Goal: Task Accomplishment & Management: Manage account settings

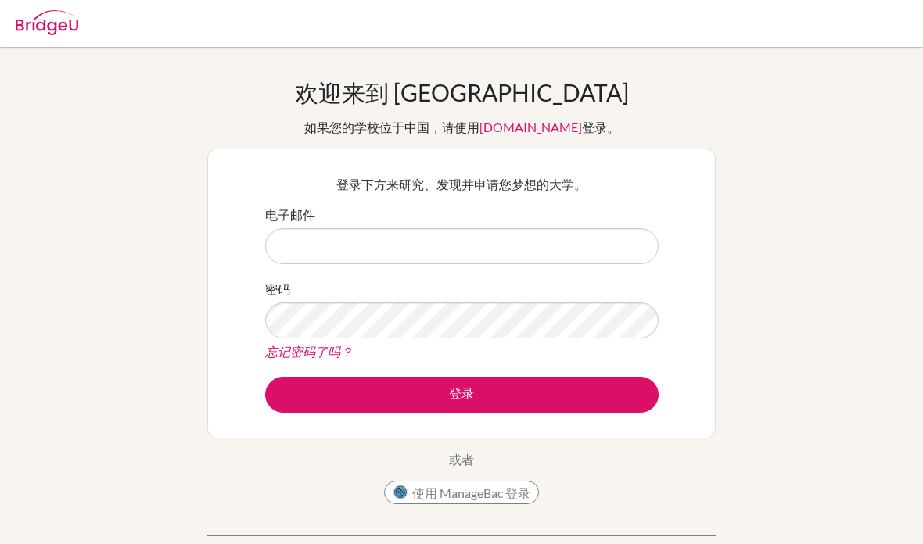
scroll to position [162, 0]
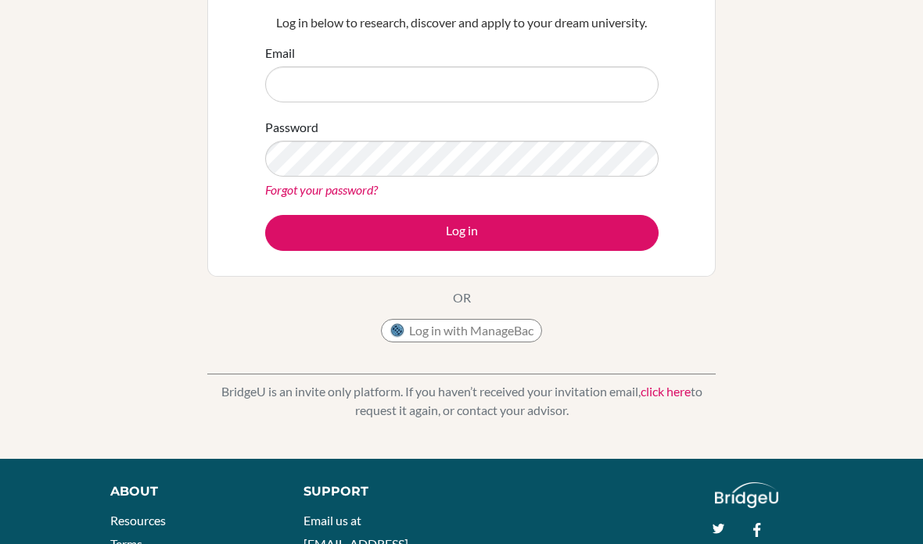
click at [577, 70] on input "Email" at bounding box center [461, 84] width 393 height 36
click at [561, 86] on input "Email" at bounding box center [461, 84] width 393 height 36
click at [594, 71] on input "Email" at bounding box center [461, 84] width 393 height 36
click at [599, 95] on input "Email" at bounding box center [461, 84] width 393 height 36
click at [317, 83] on input "Email" at bounding box center [461, 84] width 393 height 36
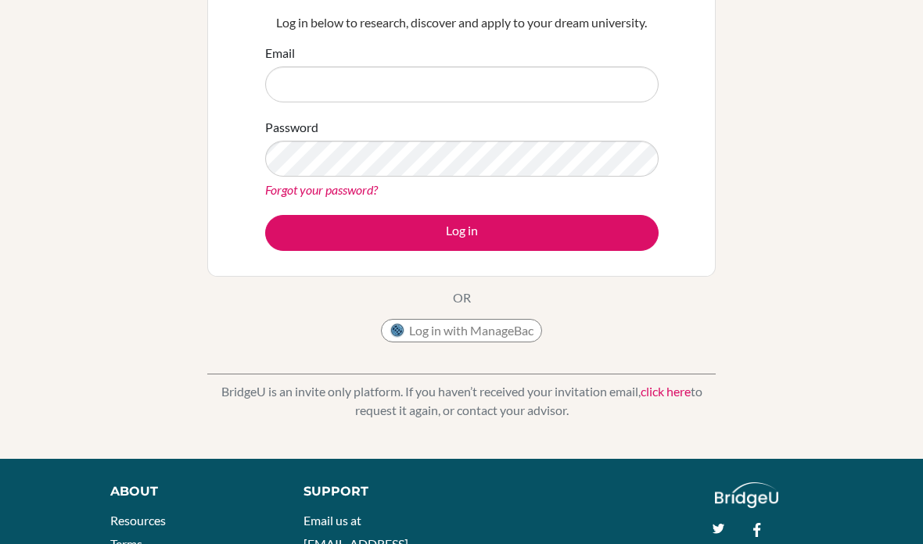
click at [293, 85] on input "Email" at bounding box center [461, 84] width 393 height 36
click at [292, 84] on input "Email" at bounding box center [461, 84] width 393 height 36
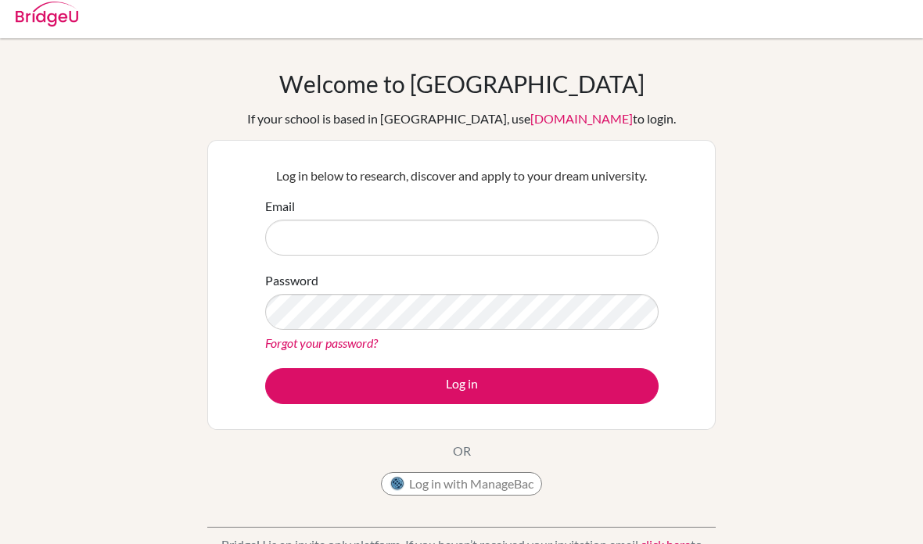
scroll to position [0, 0]
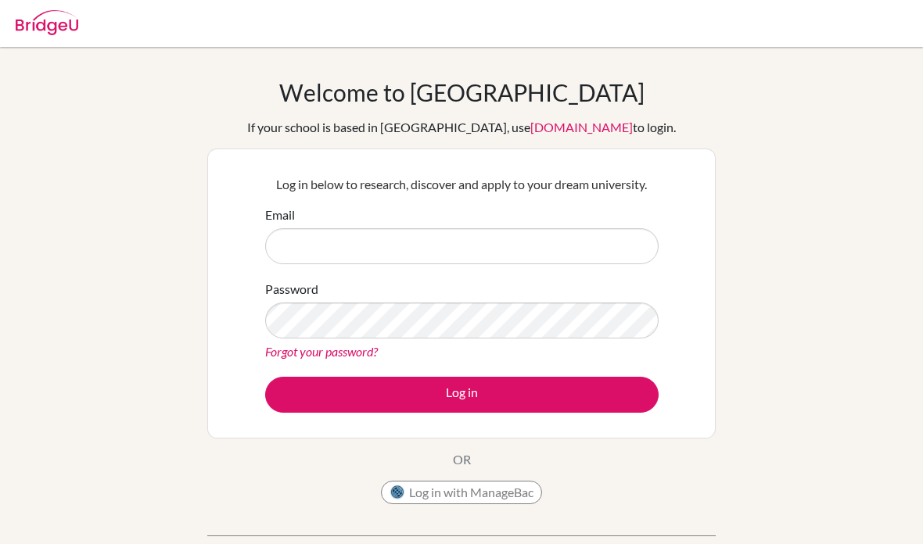
click at [496, 245] on input "Email" at bounding box center [461, 246] width 393 height 36
click at [495, 245] on input "Email" at bounding box center [461, 246] width 393 height 36
click at [498, 249] on input "Email" at bounding box center [461, 246] width 393 height 36
click at [497, 248] on input "Email" at bounding box center [461, 246] width 393 height 36
click at [495, 252] on input "Email" at bounding box center [461, 246] width 393 height 36
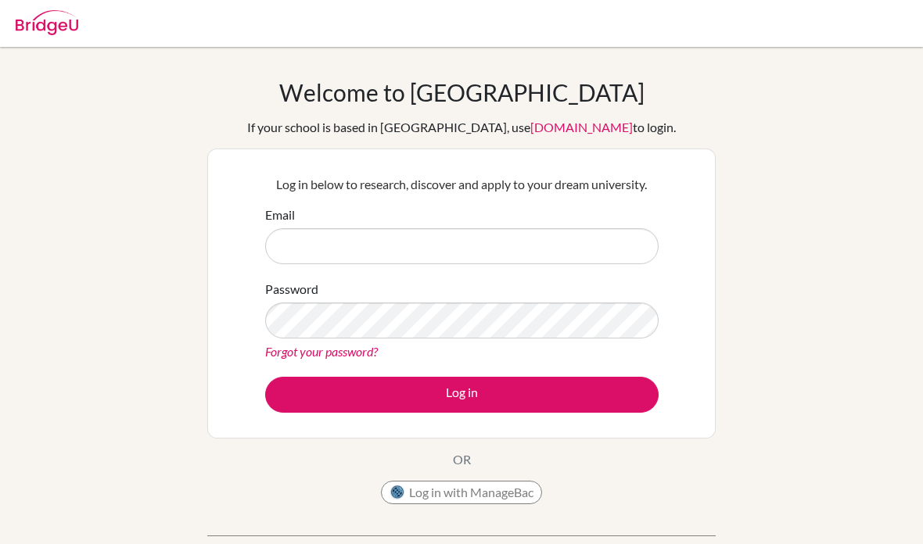
click at [481, 243] on input "Email" at bounding box center [461, 246] width 393 height 36
click at [478, 246] on input "Email" at bounding box center [461, 246] width 393 height 36
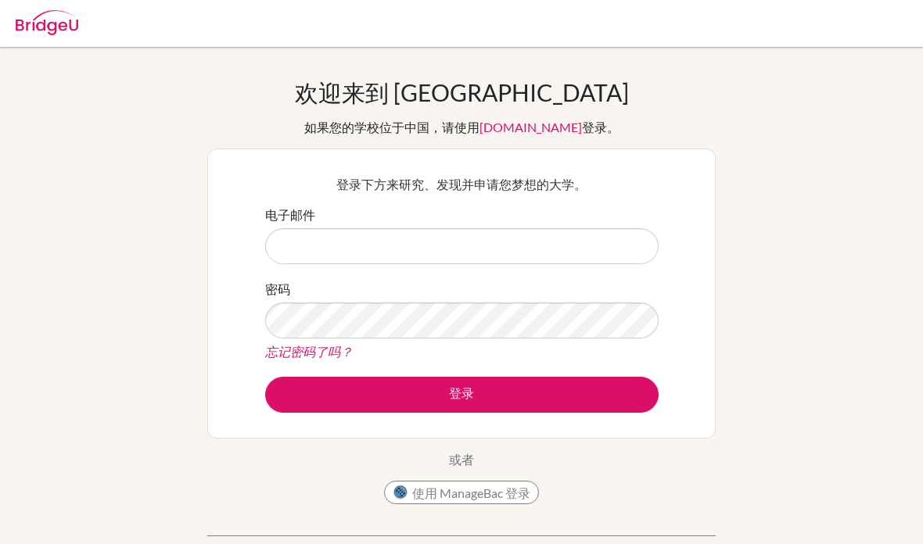
click at [539, 235] on input "电子邮件" at bounding box center [461, 246] width 393 height 36
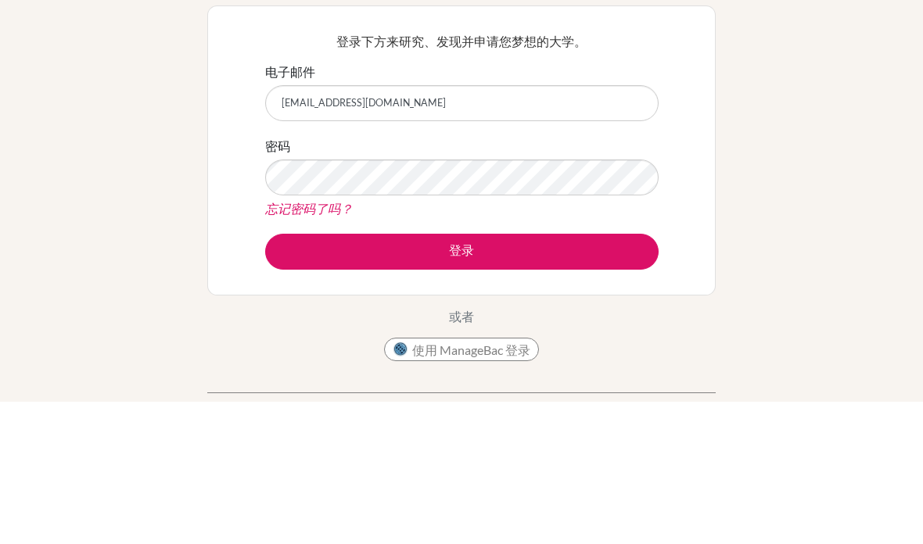
type input "[EMAIL_ADDRESS][DOMAIN_NAME]"
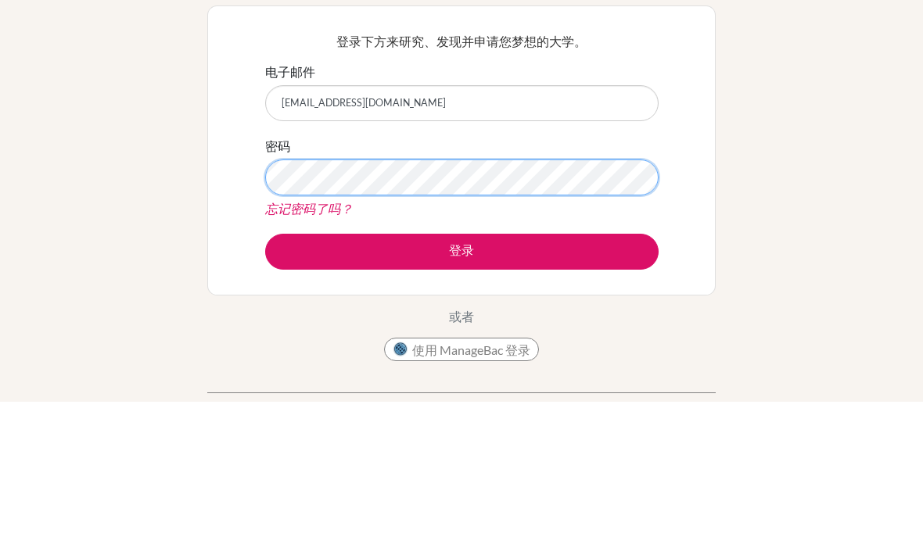
click at [461, 377] on button "登录" at bounding box center [461, 395] width 393 height 36
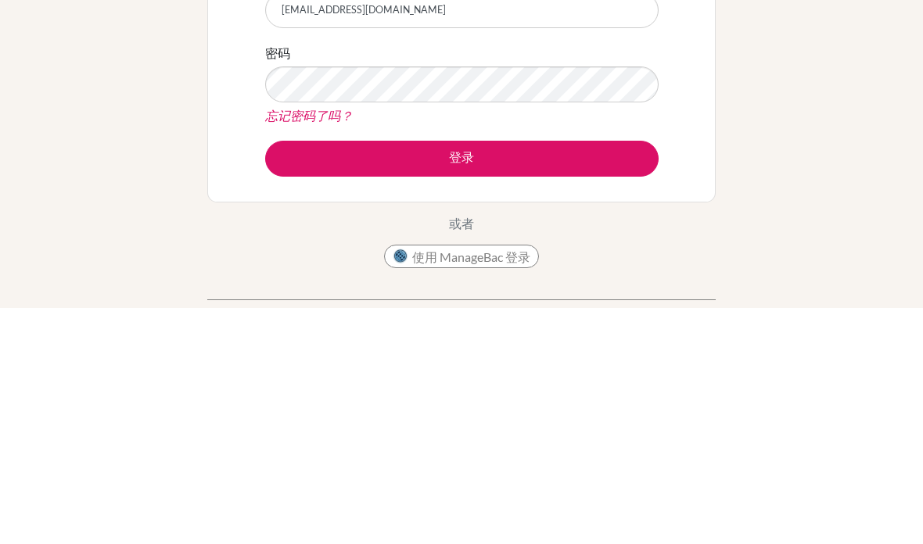
click at [560, 377] on button "登录" at bounding box center [461, 395] width 393 height 36
click at [622, 377] on button "登录" at bounding box center [461, 395] width 393 height 36
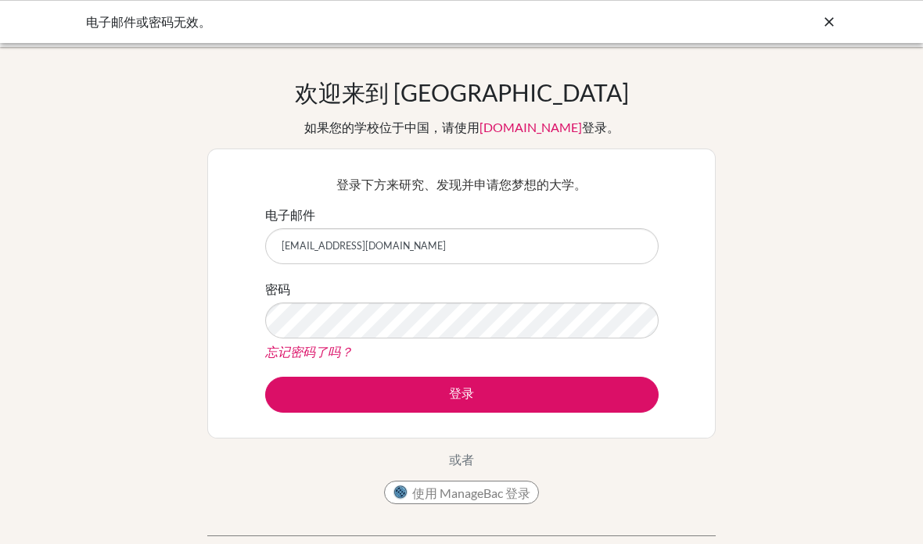
click at [472, 391] on font "登录" at bounding box center [461, 393] width 25 height 15
click at [477, 401] on button "登录" at bounding box center [461, 395] width 393 height 36
click at [475, 393] on button "登录" at bounding box center [461, 395] width 393 height 36
click at [493, 389] on button "登录" at bounding box center [461, 395] width 393 height 36
click at [486, 395] on button "登录" at bounding box center [461, 395] width 393 height 36
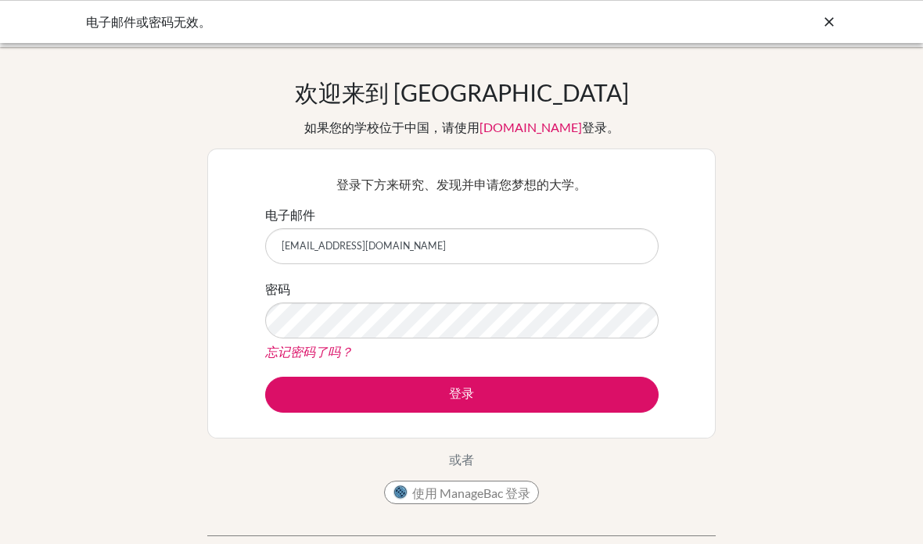
click at [488, 393] on button "登录" at bounding box center [461, 395] width 393 height 36
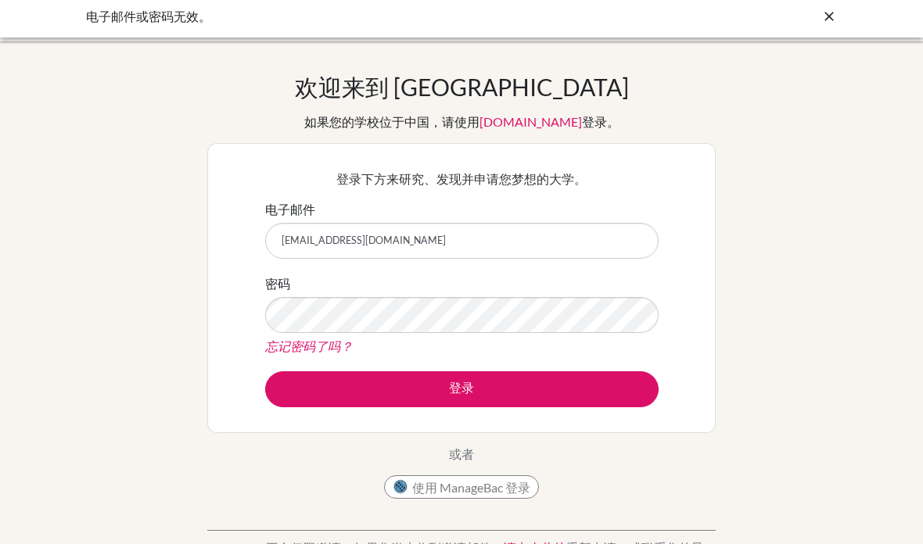
scroll to position [2, 0]
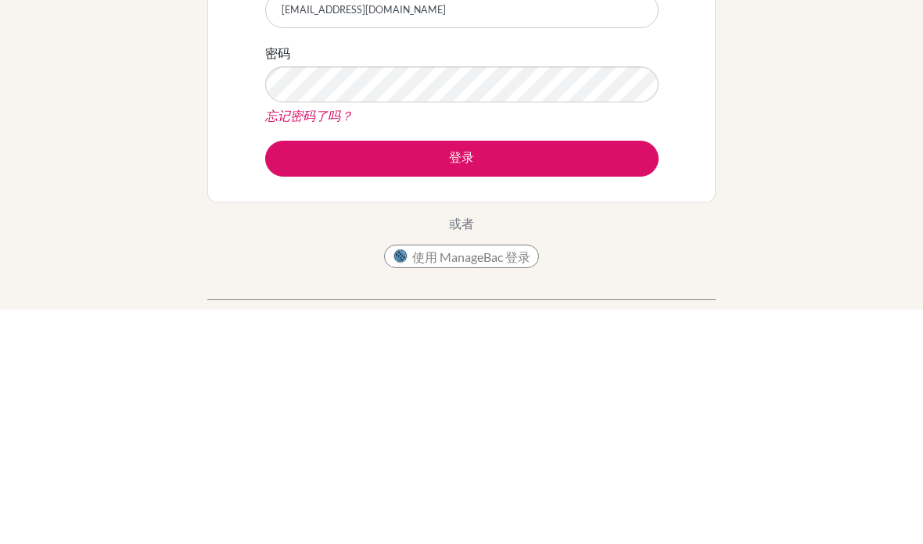
click at [578, 375] on button "登录" at bounding box center [461, 393] width 393 height 36
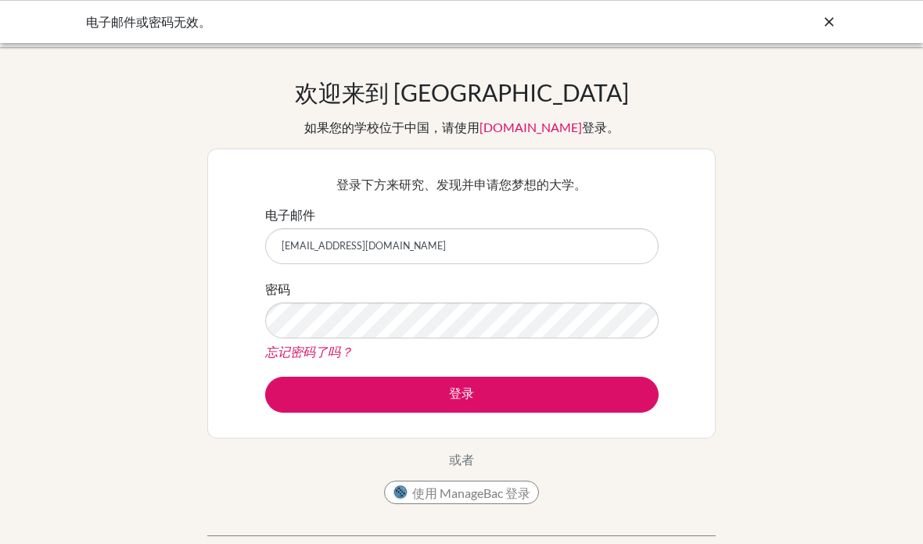
click at [278, 351] on font "忘记密码了吗？" at bounding box center [309, 351] width 88 height 15
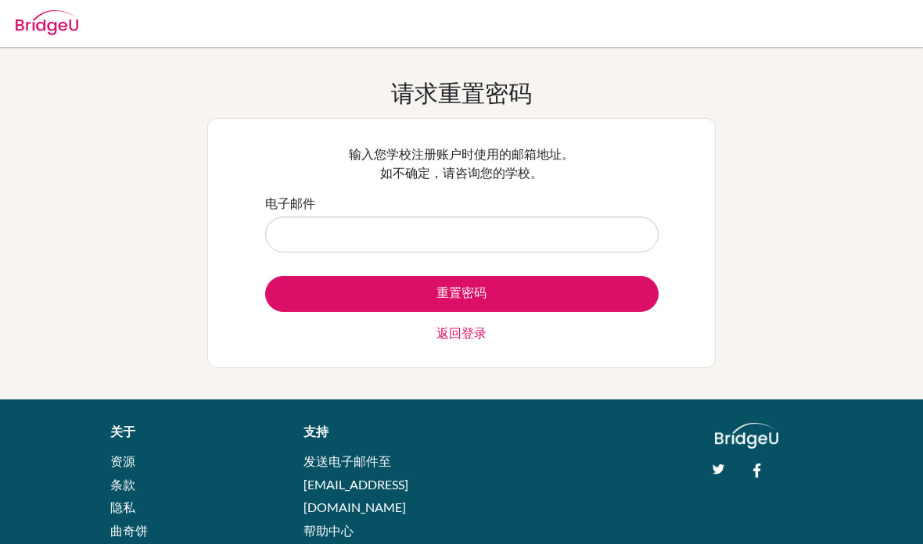
click at [464, 341] on link "返回登录" at bounding box center [461, 333] width 50 height 19
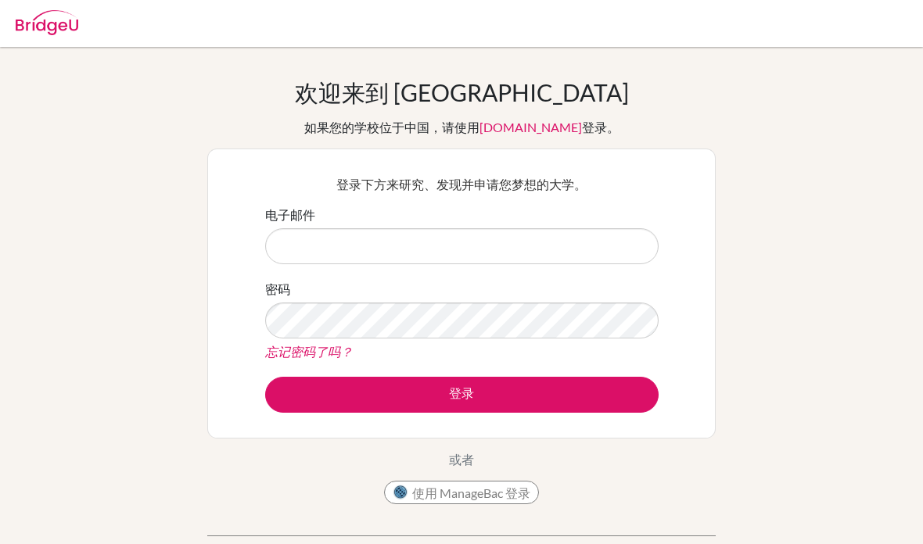
click at [446, 243] on input "电子邮件" at bounding box center [461, 246] width 393 height 36
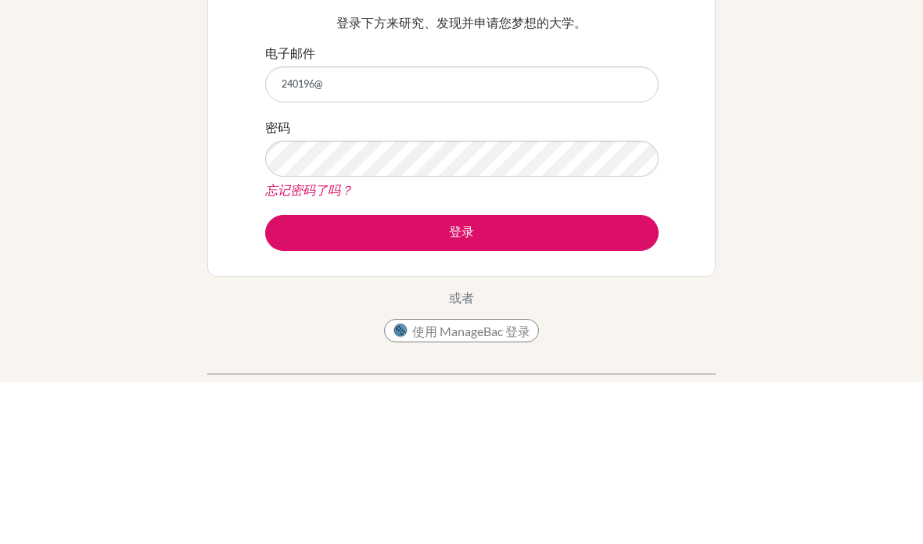
type input "240196@a"
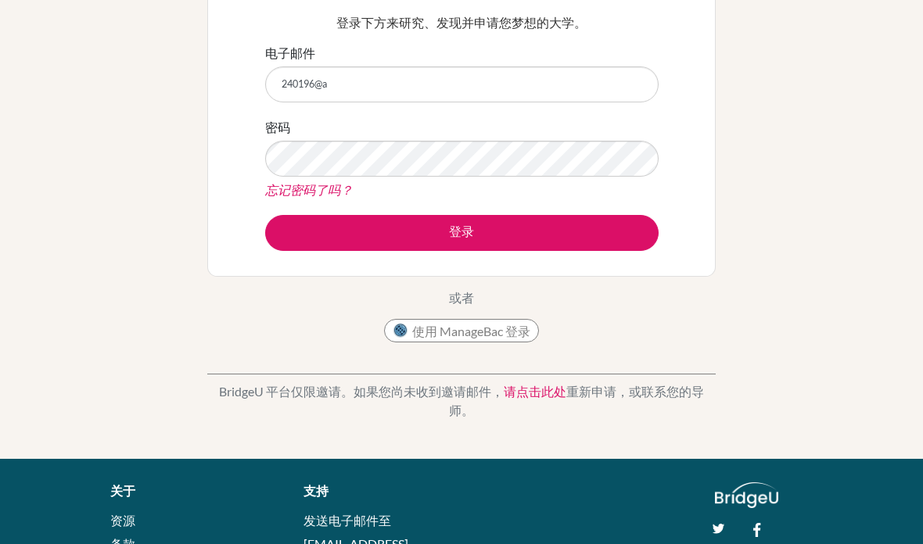
click at [580, 88] on input "240196@a" at bounding box center [461, 84] width 393 height 36
click at [561, 87] on input "240196@a" at bounding box center [461, 84] width 393 height 36
click at [486, 94] on input "240196@a" at bounding box center [461, 84] width 393 height 36
click at [486, 93] on input "240196@a" at bounding box center [461, 84] width 393 height 36
click at [487, 86] on input "240196@a" at bounding box center [461, 84] width 393 height 36
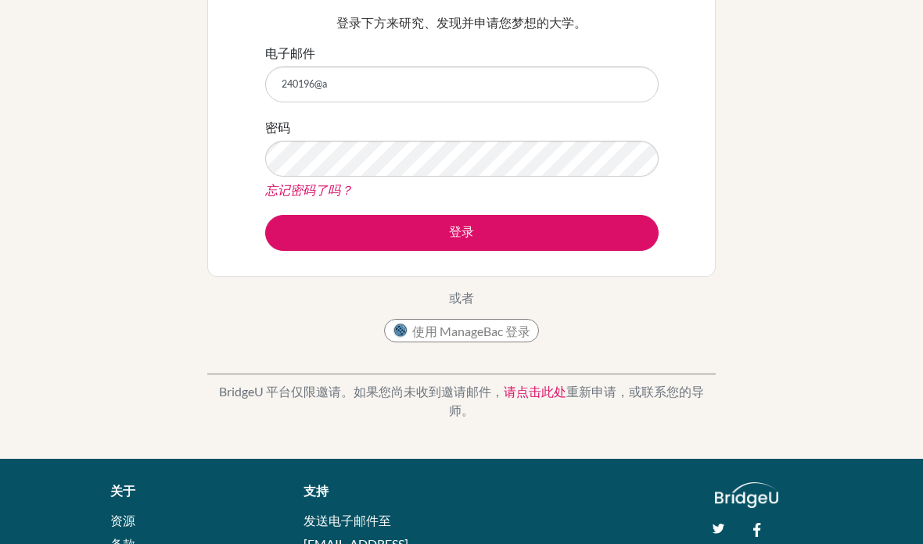
click at [486, 86] on input "240196@a" at bounding box center [461, 84] width 393 height 36
click at [529, 84] on input "240196@a" at bounding box center [461, 84] width 393 height 36
click at [552, 90] on input "240196@a" at bounding box center [461, 84] width 393 height 36
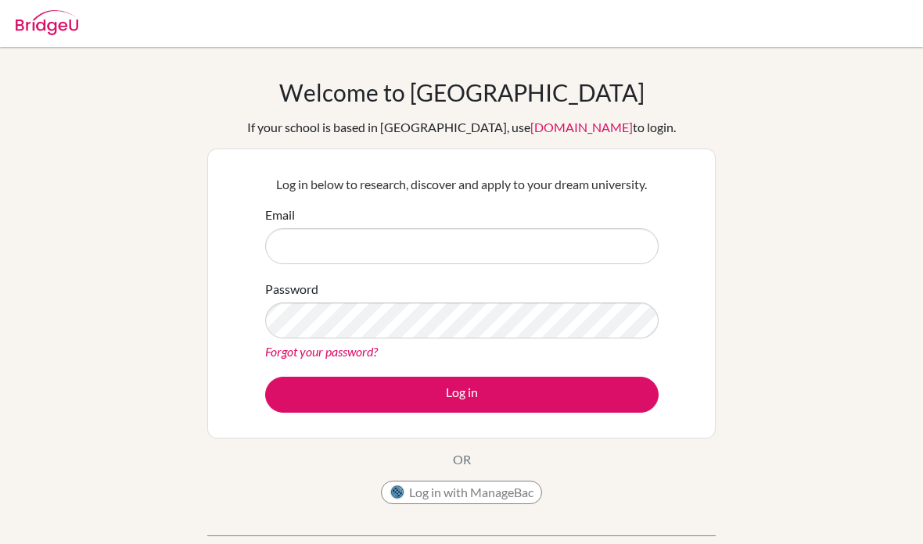
scroll to position [162, 0]
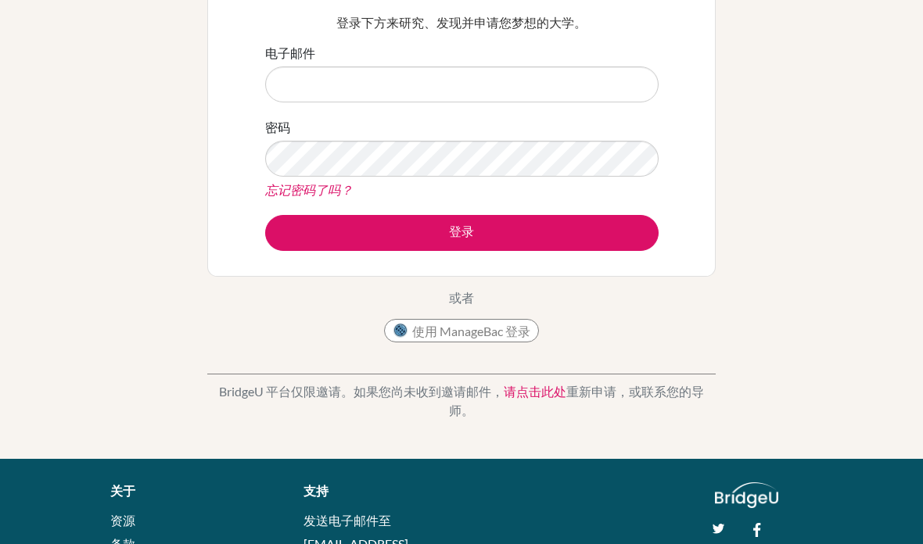
click at [464, 76] on input "电子邮件" at bounding box center [461, 84] width 393 height 36
type input "[EMAIL_ADDRESS][DOMAIN_NAME]"
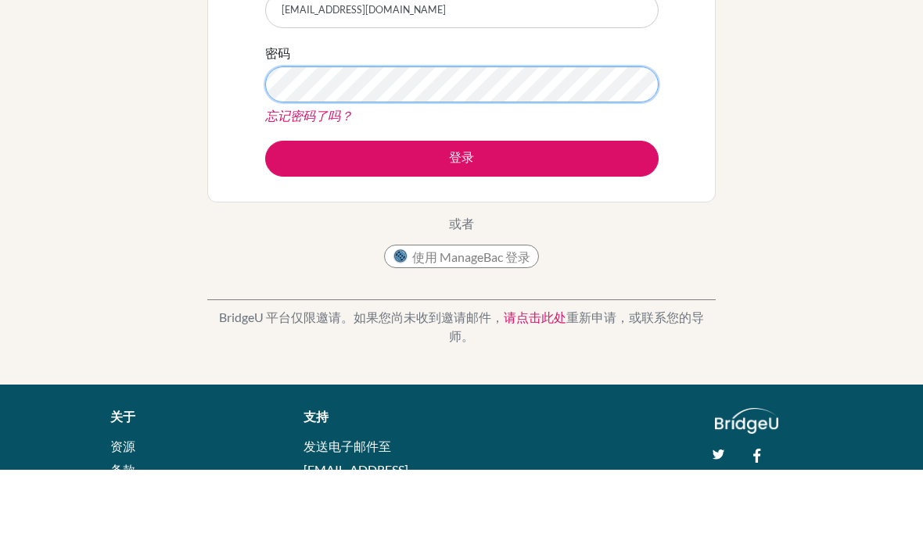
scroll to position [236, 0]
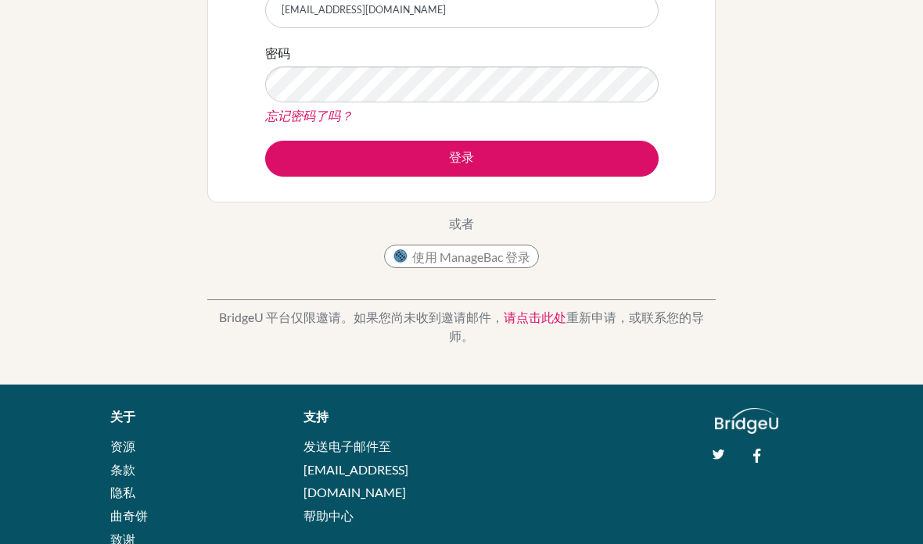
click at [564, 149] on button "登录" at bounding box center [461, 159] width 393 height 36
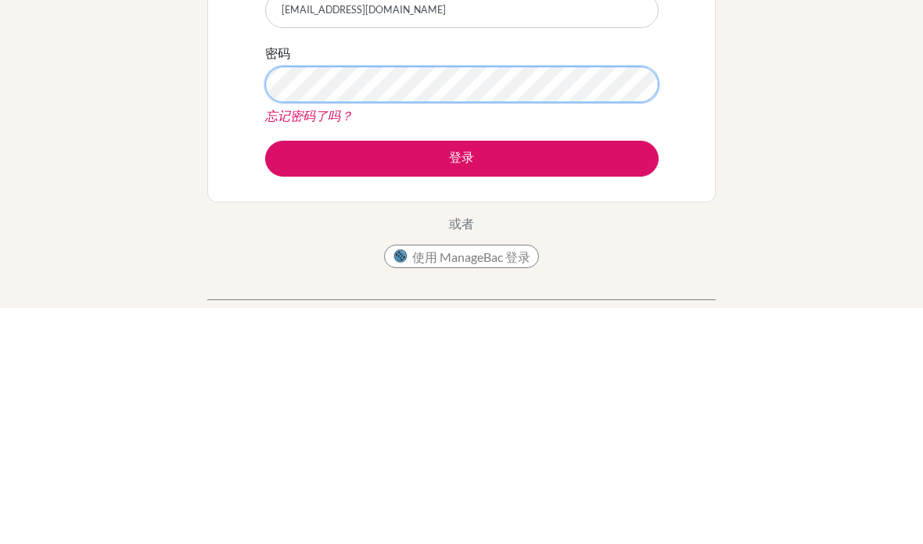
scroll to position [236, 0]
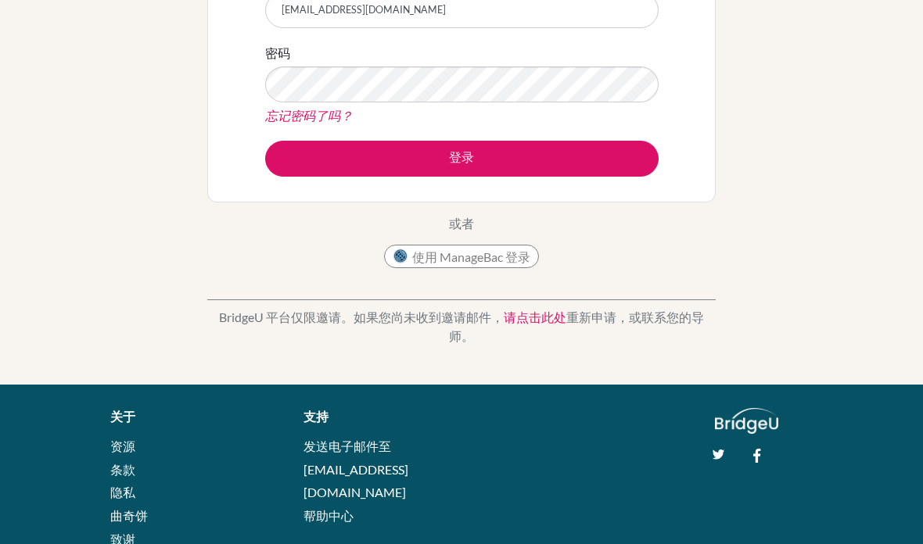
click at [486, 152] on button "登录" at bounding box center [461, 159] width 393 height 36
click at [492, 158] on button "登录" at bounding box center [461, 159] width 393 height 36
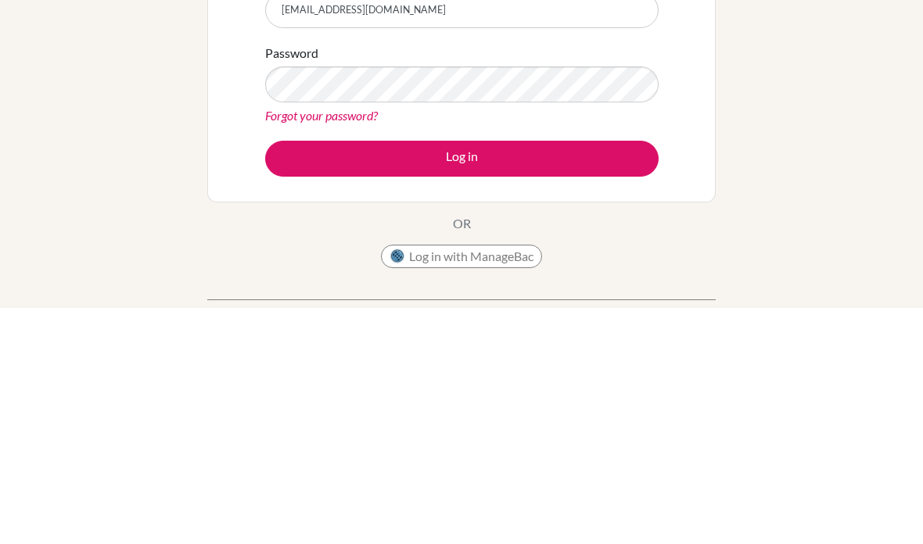
click at [530, 377] on button "Log in" at bounding box center [461, 395] width 393 height 36
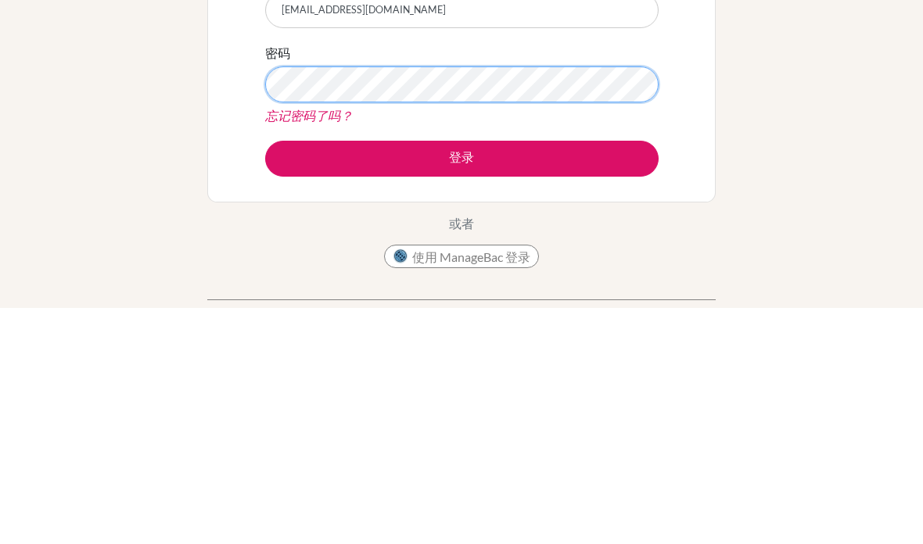
scroll to position [236, 0]
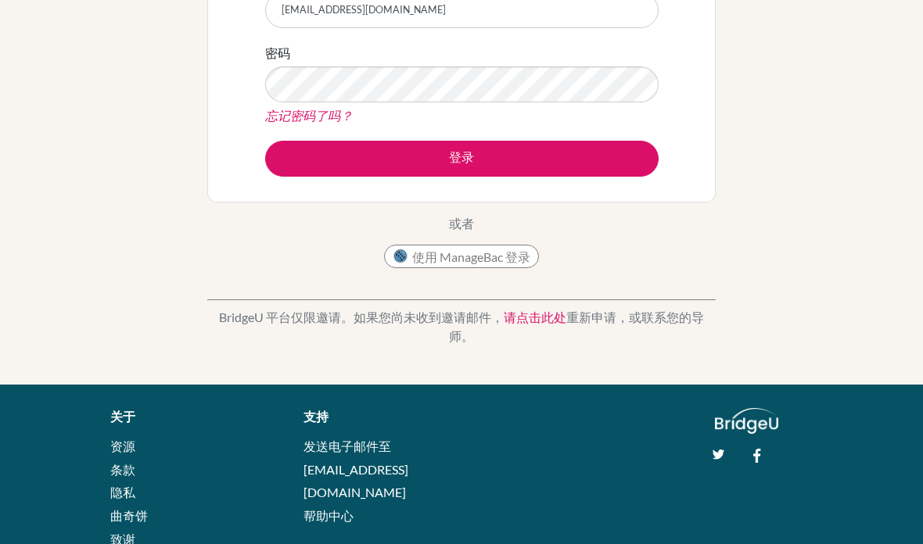
click at [593, 152] on button "登录" at bounding box center [461, 159] width 393 height 36
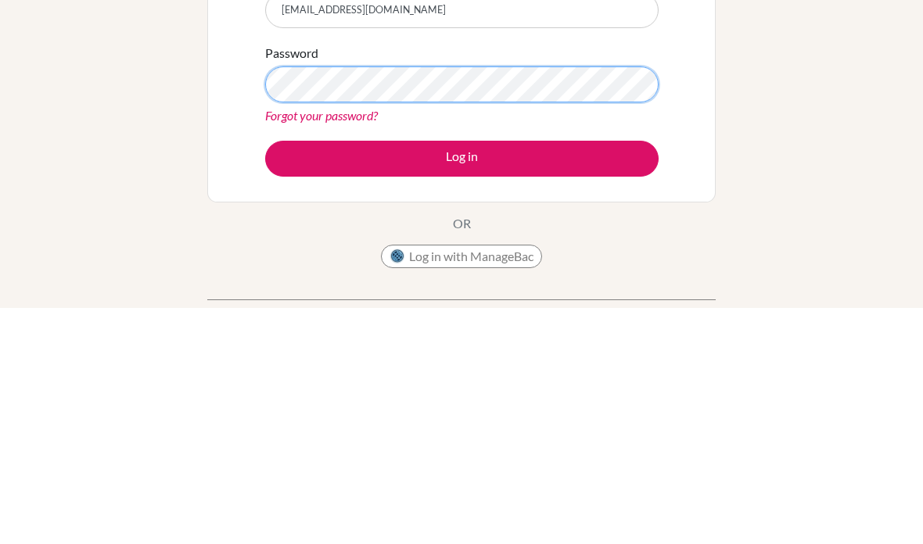
scroll to position [236, 0]
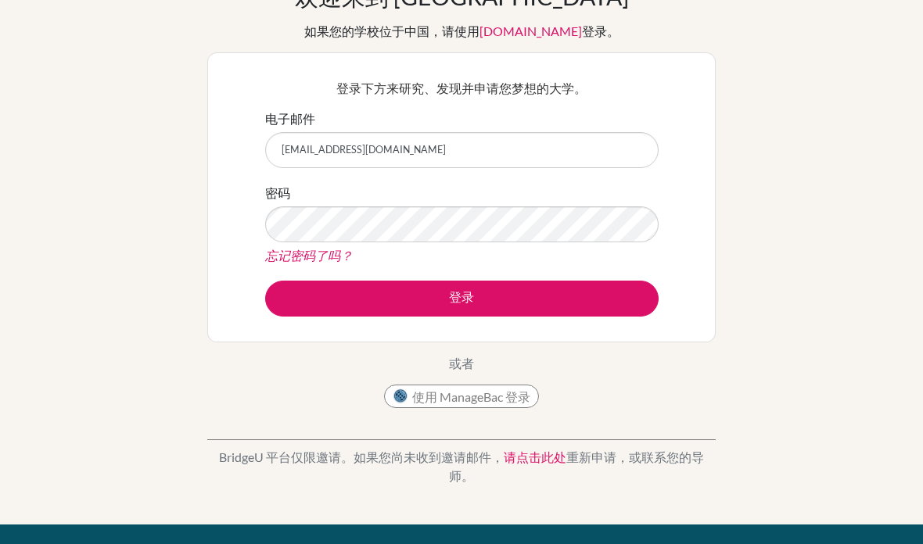
scroll to position [71, 0]
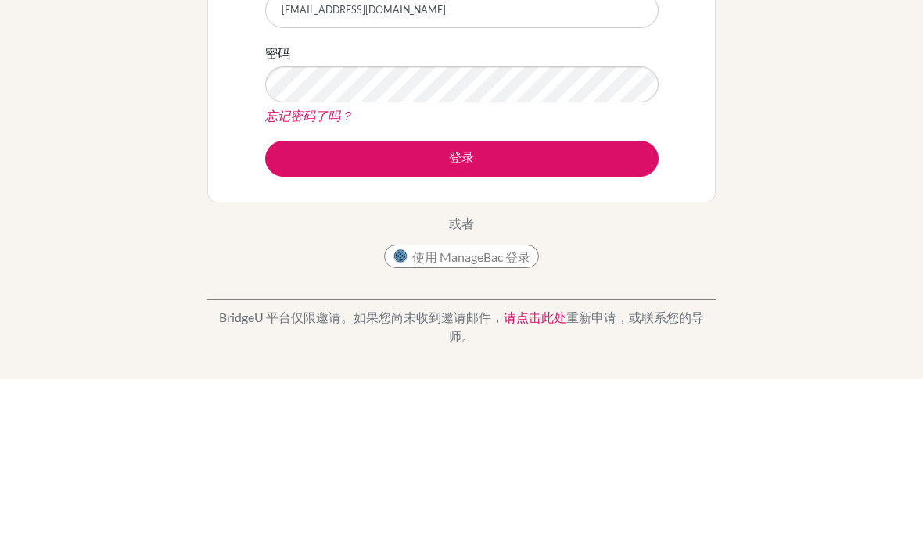
click at [554, 306] on button "登录" at bounding box center [461, 324] width 393 height 36
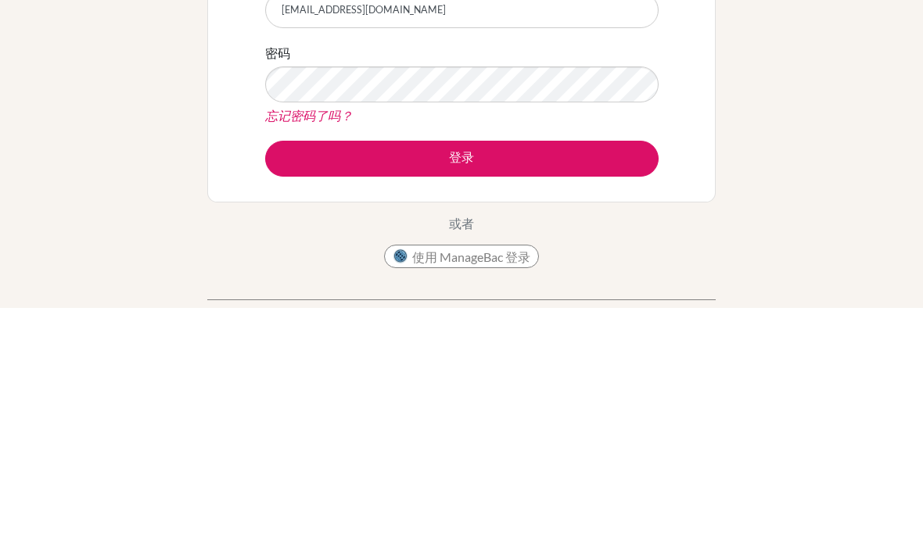
click at [561, 377] on button "登录" at bounding box center [461, 395] width 393 height 36
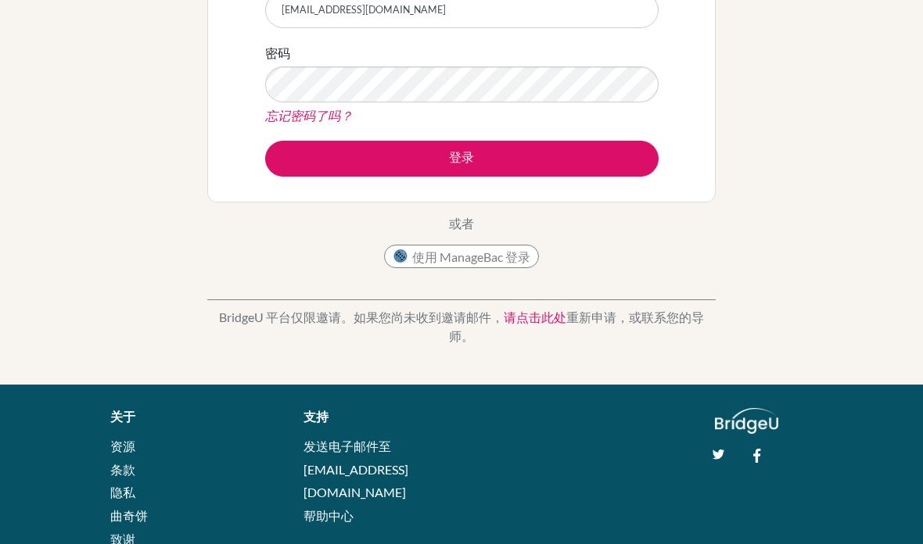
click at [585, 160] on button "登录" at bounding box center [461, 159] width 393 height 36
click at [599, 156] on button "登录" at bounding box center [461, 159] width 393 height 36
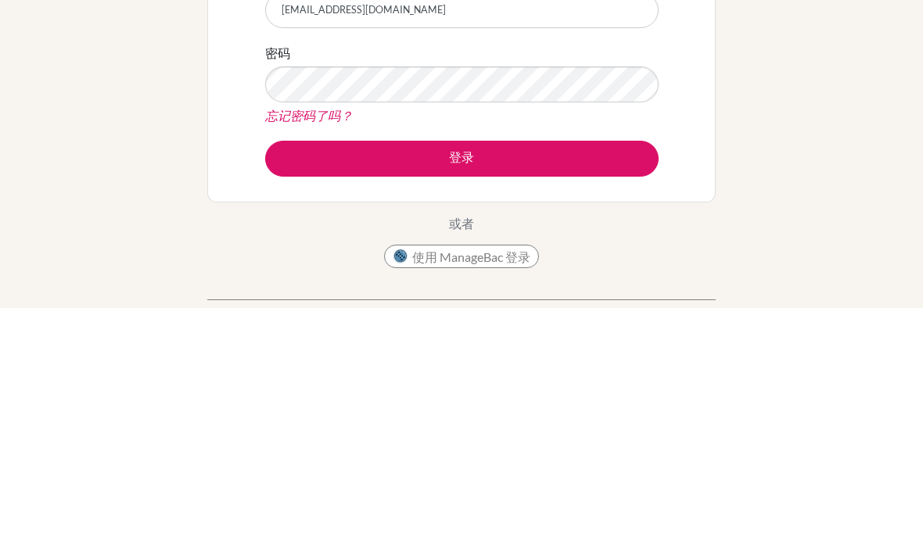
scroll to position [236, 0]
